Goal: Task Accomplishment & Management: Complete application form

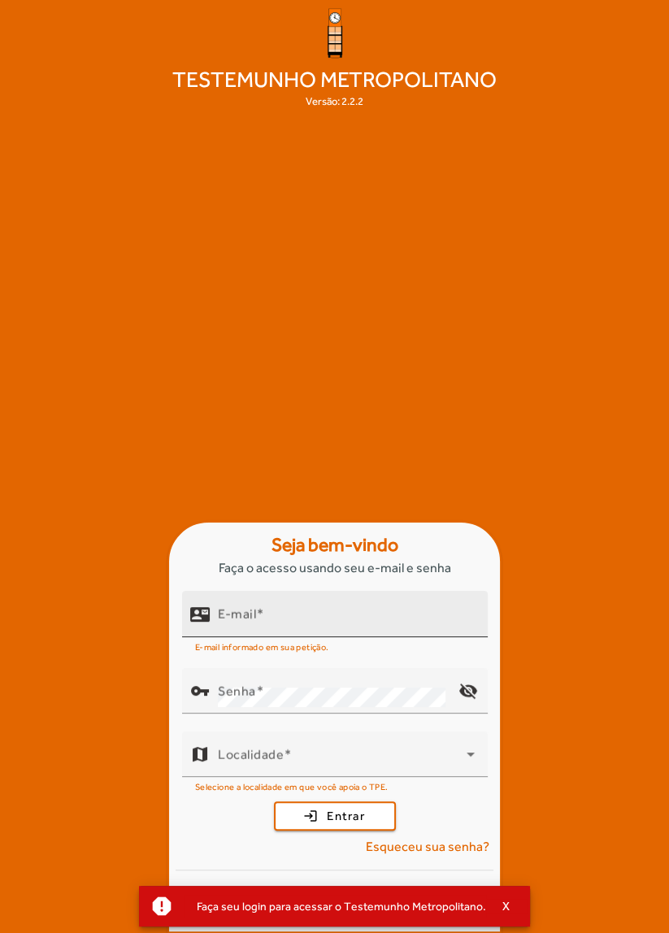
click at [436, 631] on input "E-mail" at bounding box center [346, 621] width 257 height 20
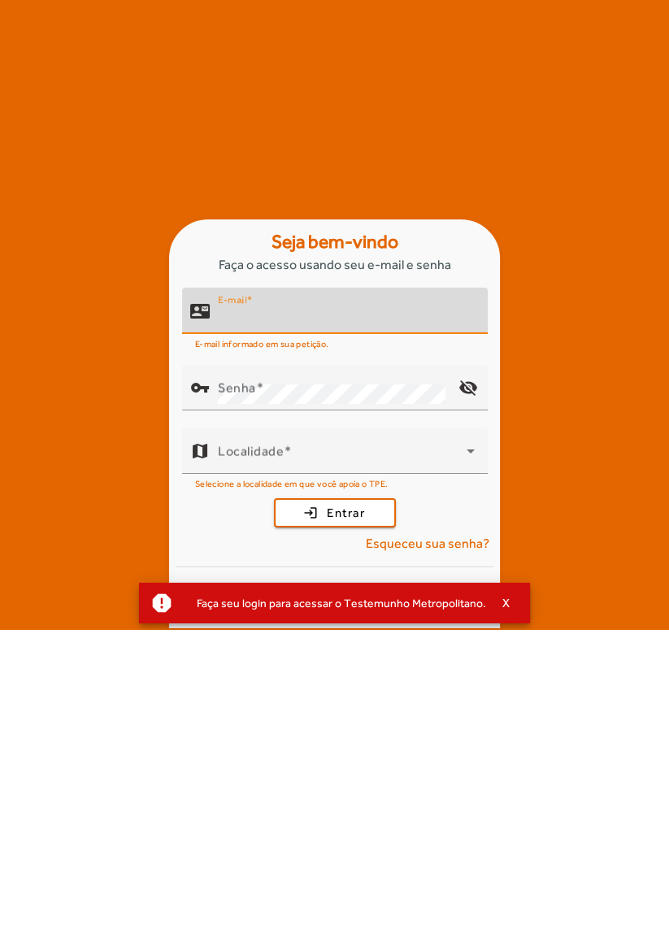
scroll to position [78, 0]
click at [415, 612] on input "E-mail" at bounding box center [346, 621] width 257 height 20
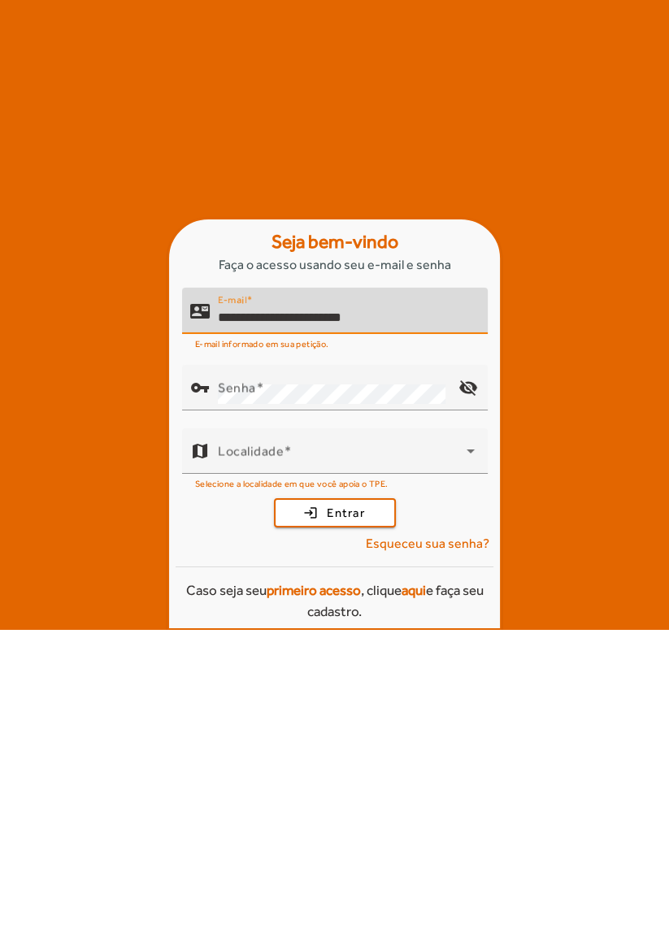
type input "**********"
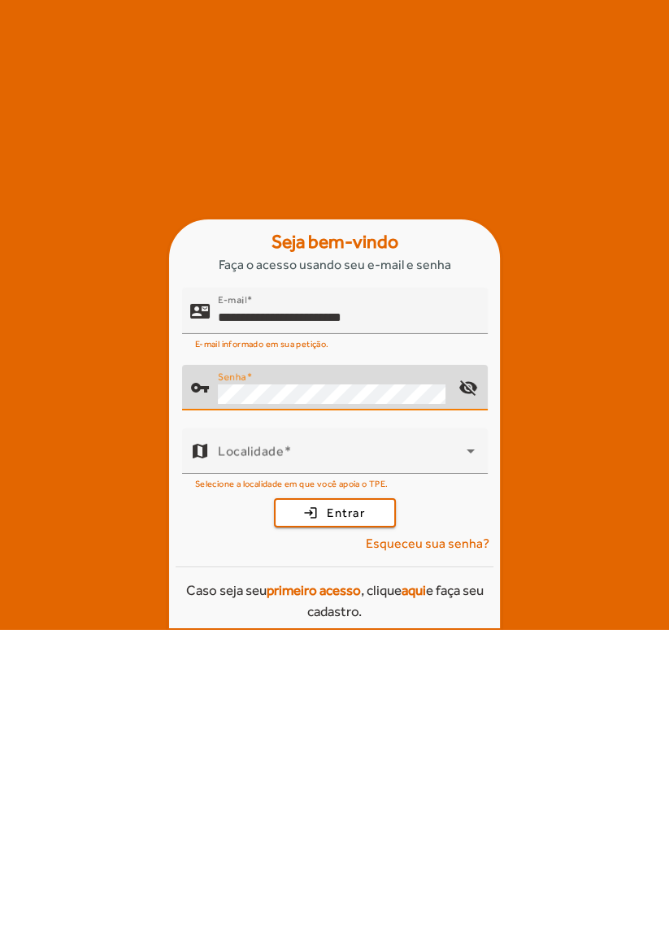
click at [477, 688] on mat-icon "visibility_off" at bounding box center [467, 690] width 39 height 39
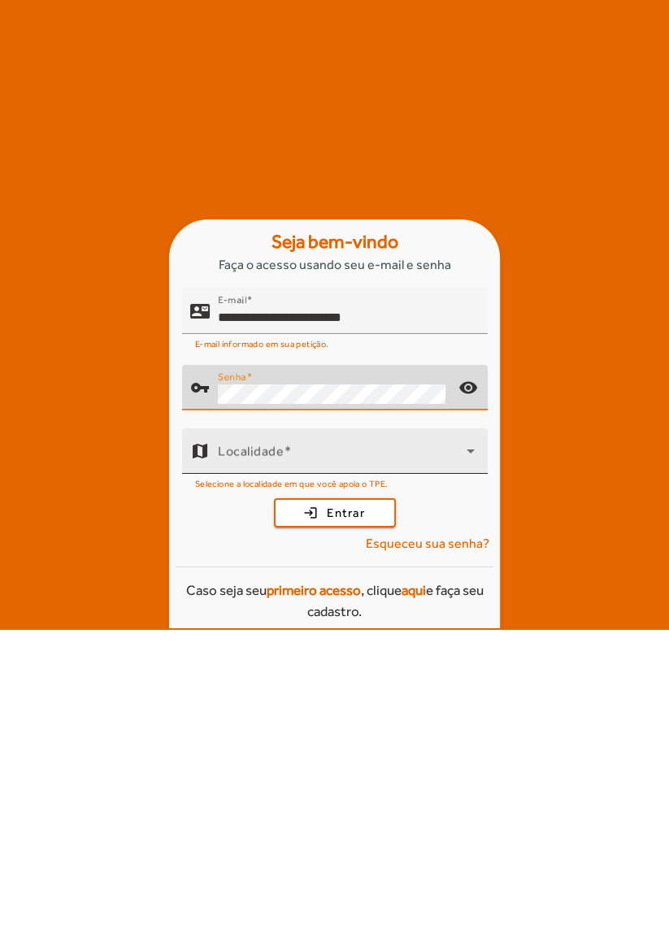
click at [454, 752] on span at bounding box center [342, 761] width 249 height 20
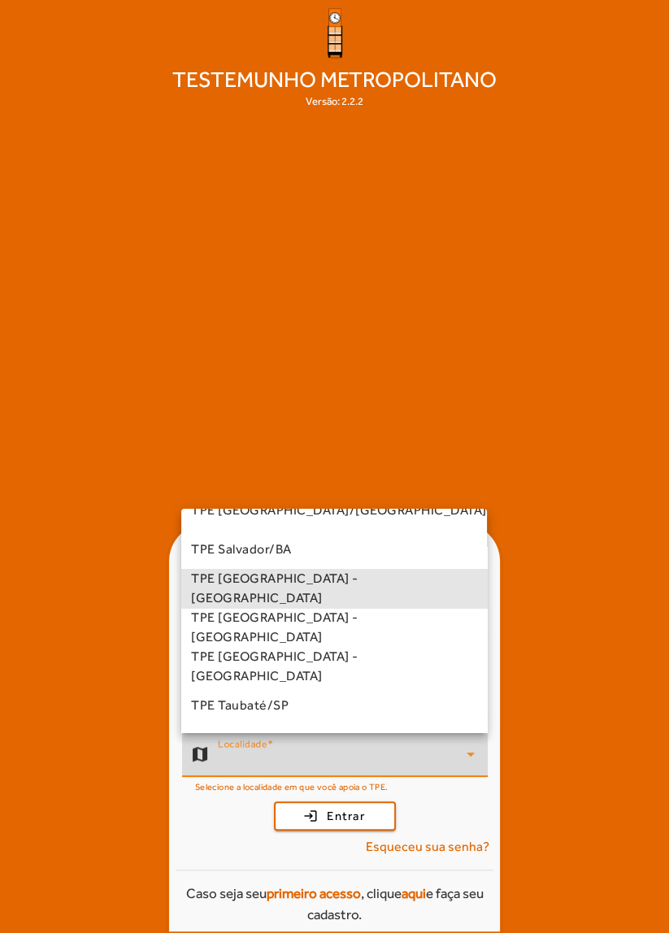
scroll to position [376, 0]
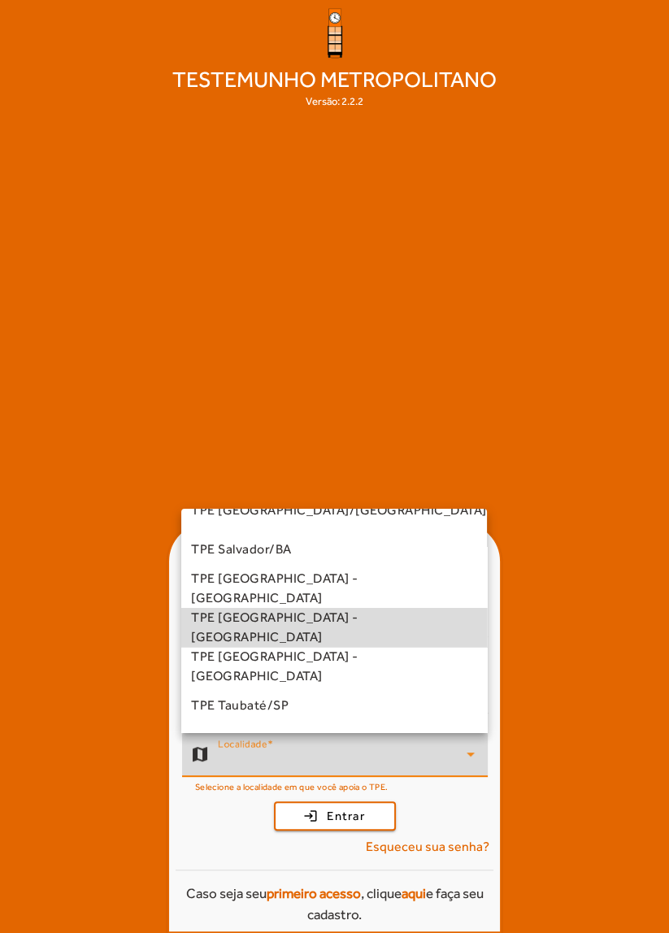
click at [375, 631] on mat-option "TPE [GEOGRAPHIC_DATA] - [GEOGRAPHIC_DATA]" at bounding box center [334, 627] width 306 height 39
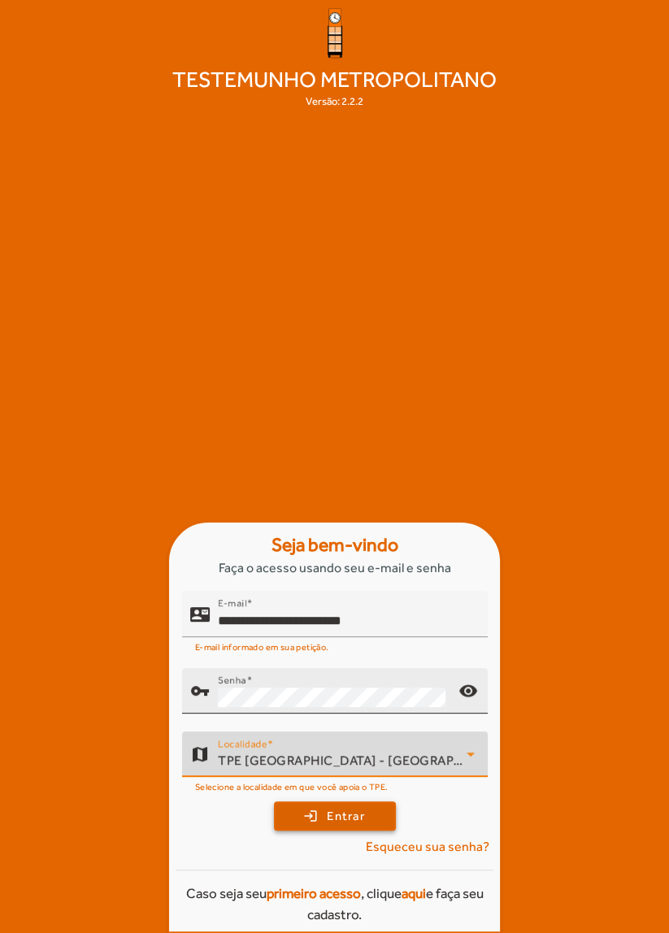
click at [379, 829] on span "submit" at bounding box center [335, 816] width 119 height 39
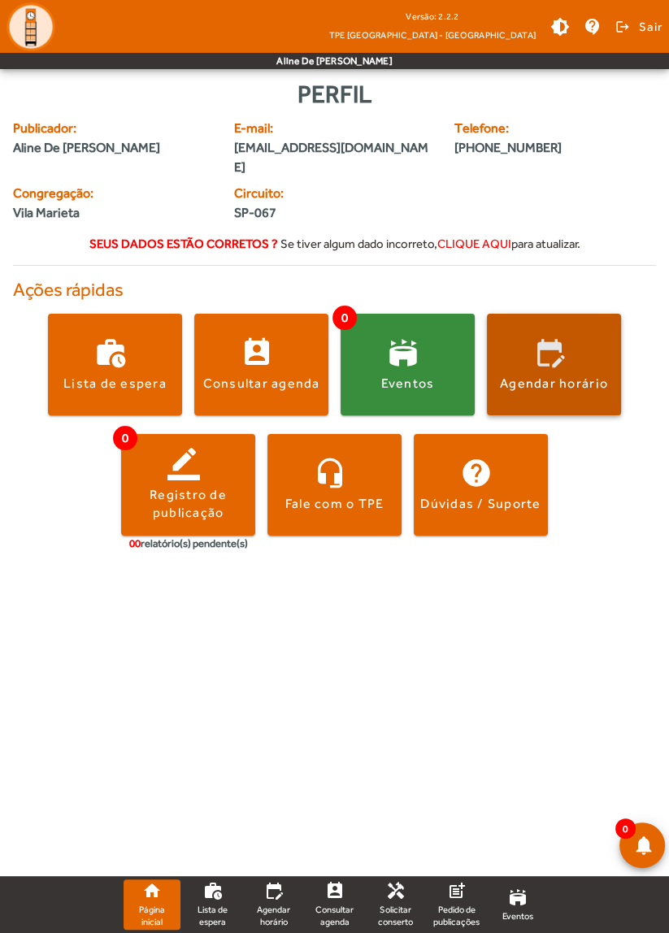
click at [606, 351] on span at bounding box center [554, 364] width 134 height 39
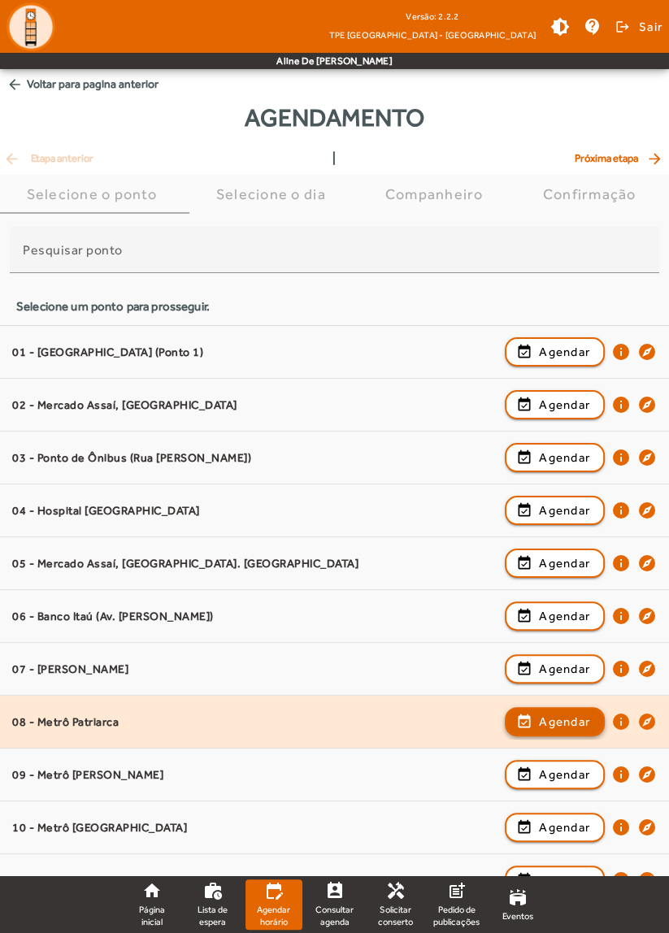
click at [580, 716] on span "Agendar" at bounding box center [564, 722] width 51 height 20
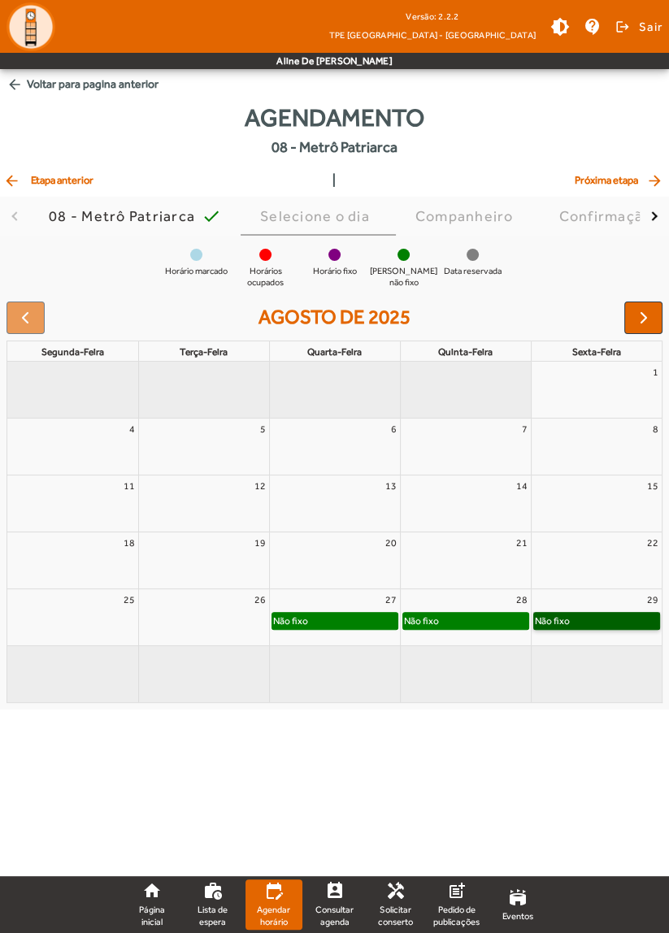
click at [638, 618] on link "Não fixo" at bounding box center [597, 621] width 128 height 18
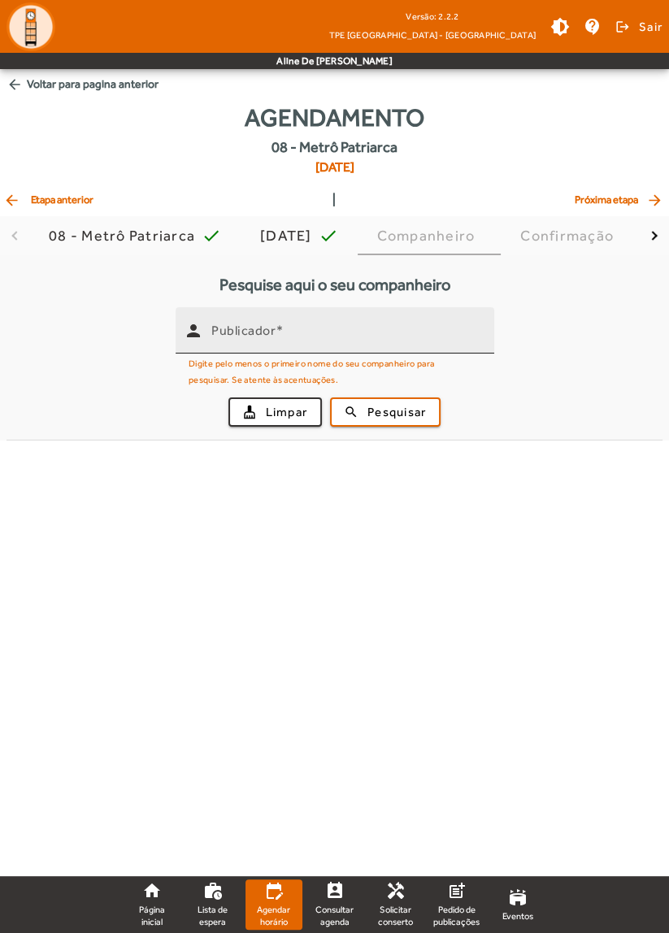
click at [405, 345] on input "Publicador" at bounding box center [346, 338] width 270 height 20
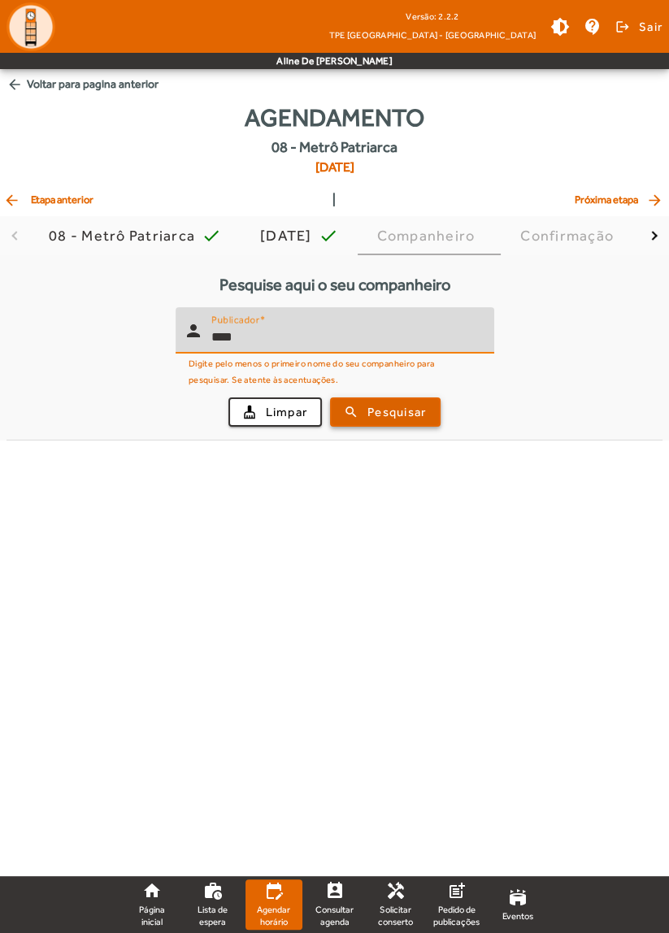
type input "****"
click at [415, 401] on span "submit" at bounding box center [385, 412] width 107 height 39
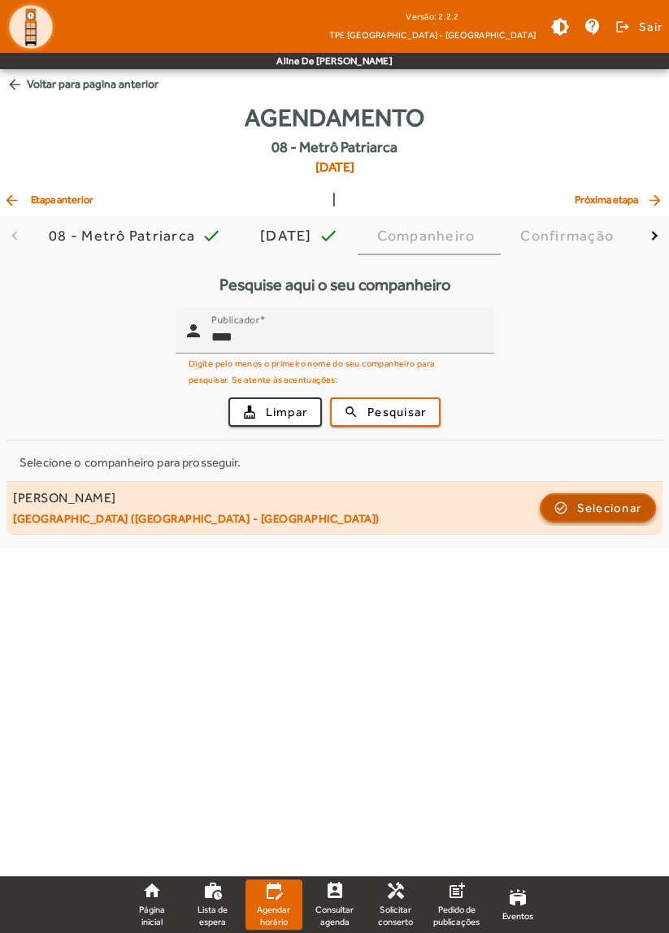
click at [645, 514] on span "button" at bounding box center [598, 508] width 114 height 39
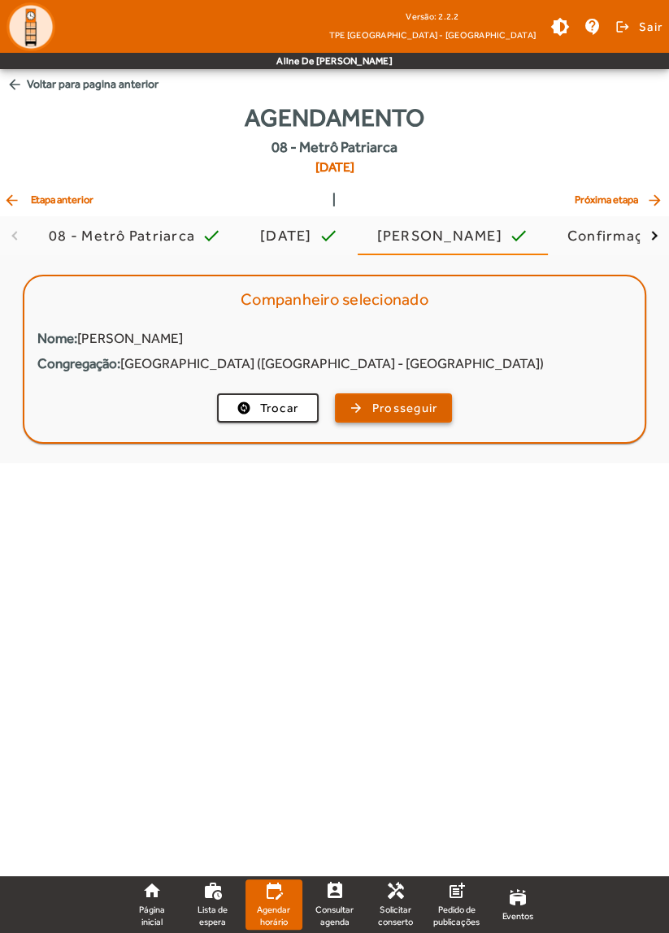
click at [435, 411] on span "Prosseguir" at bounding box center [405, 408] width 66 height 19
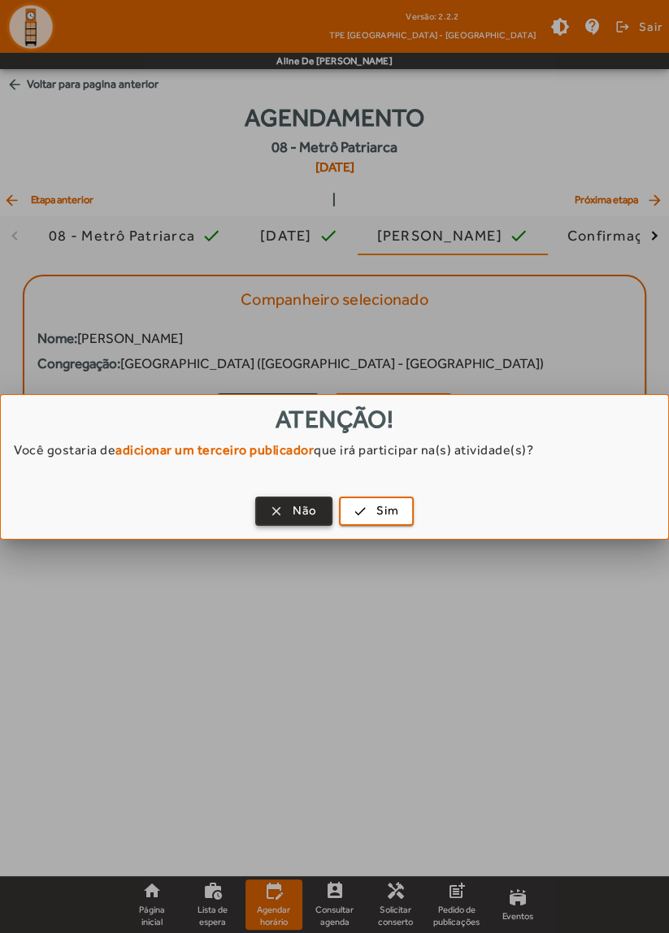
click at [298, 515] on span "Não" at bounding box center [305, 511] width 25 height 19
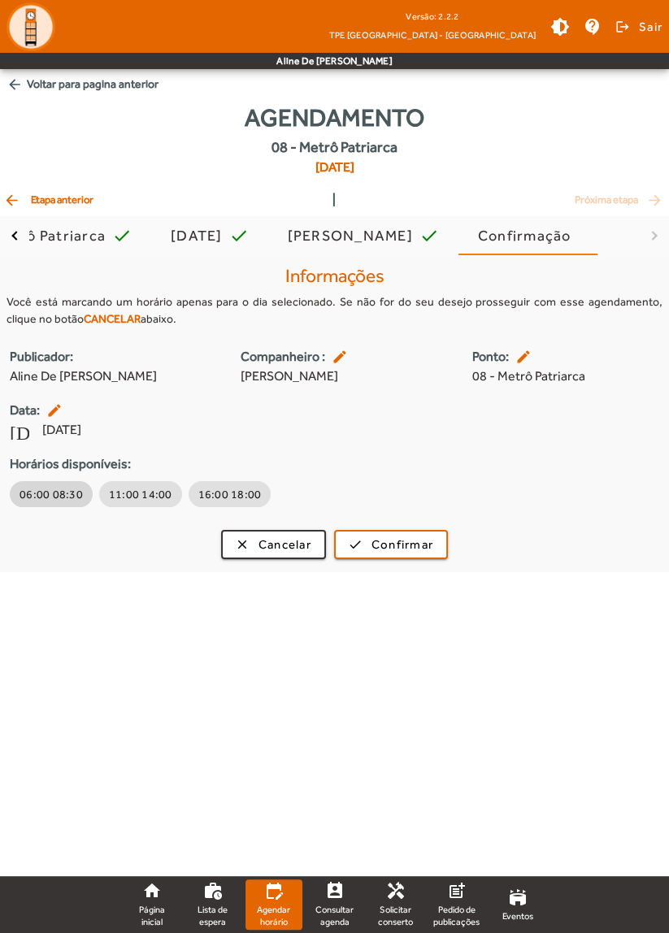
click at [66, 489] on span "06:00 08:30" at bounding box center [51, 494] width 63 height 16
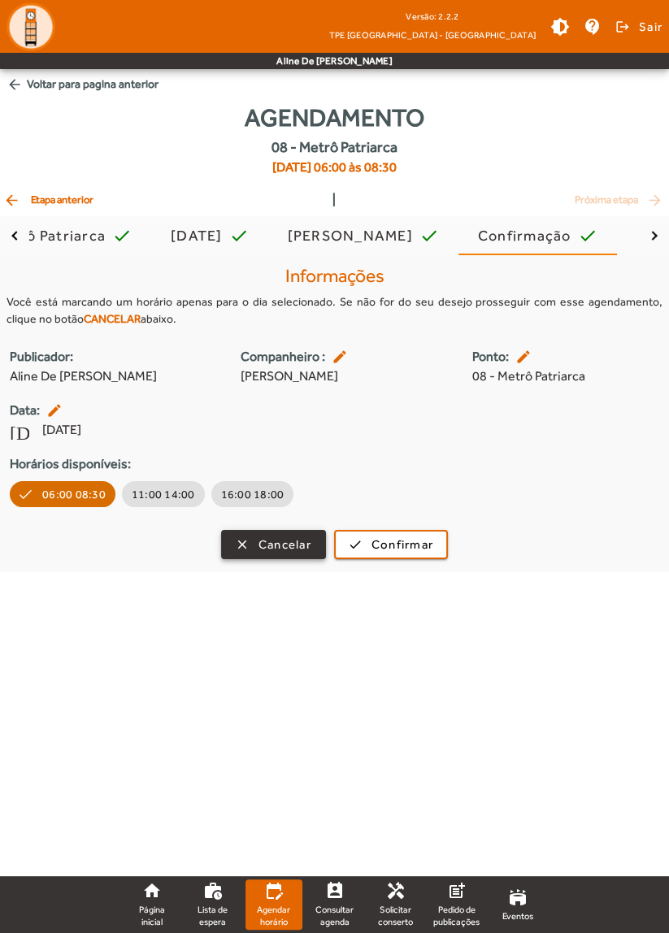
click at [245, 540] on span "button" at bounding box center [274, 544] width 102 height 39
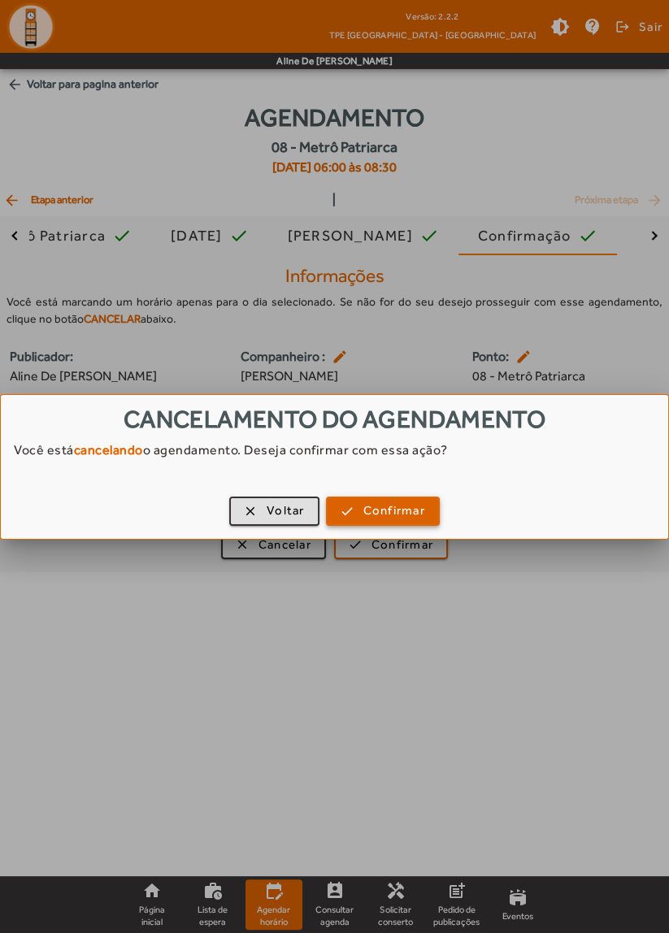
click at [411, 511] on span "Confirmar" at bounding box center [394, 511] width 62 height 19
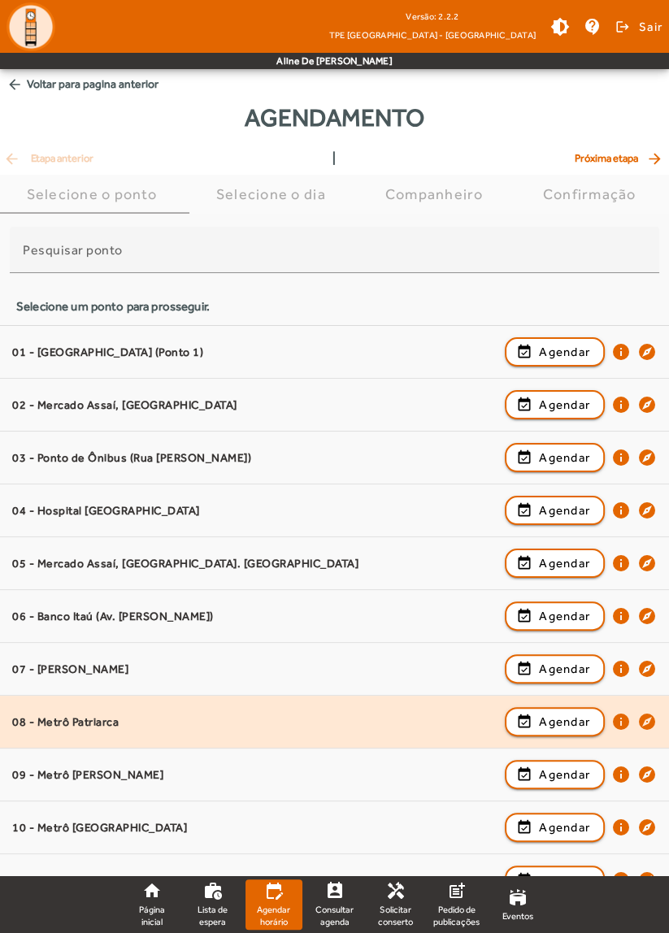
click at [618, 719] on mat-icon "info" at bounding box center [621, 722] width 20 height 20
